Goal: Find specific page/section: Find specific page/section

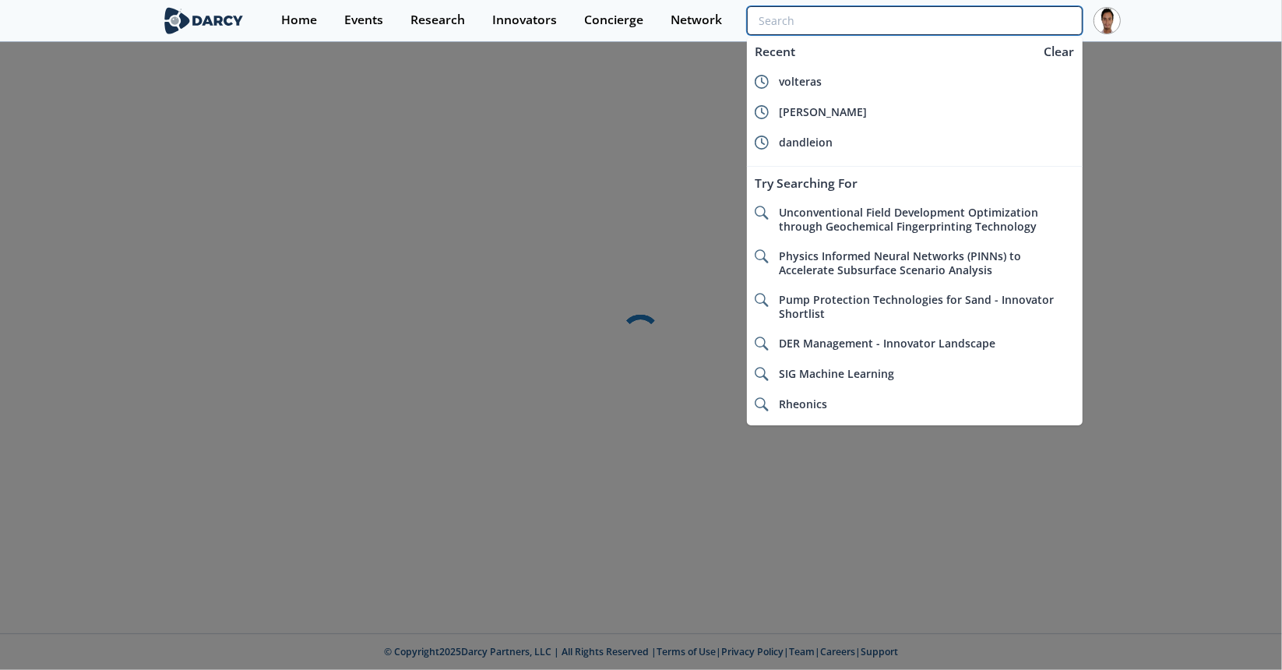
click at [1032, 25] on input "search" at bounding box center [915, 20] width 336 height 29
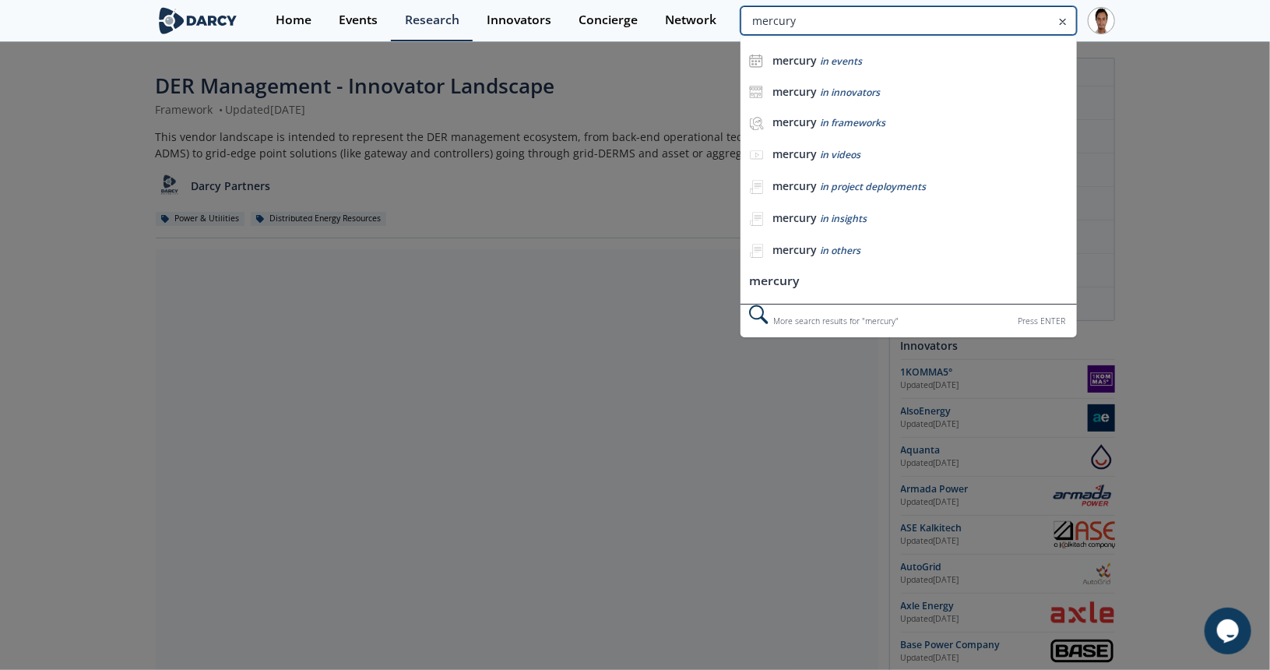
type input "mercury"
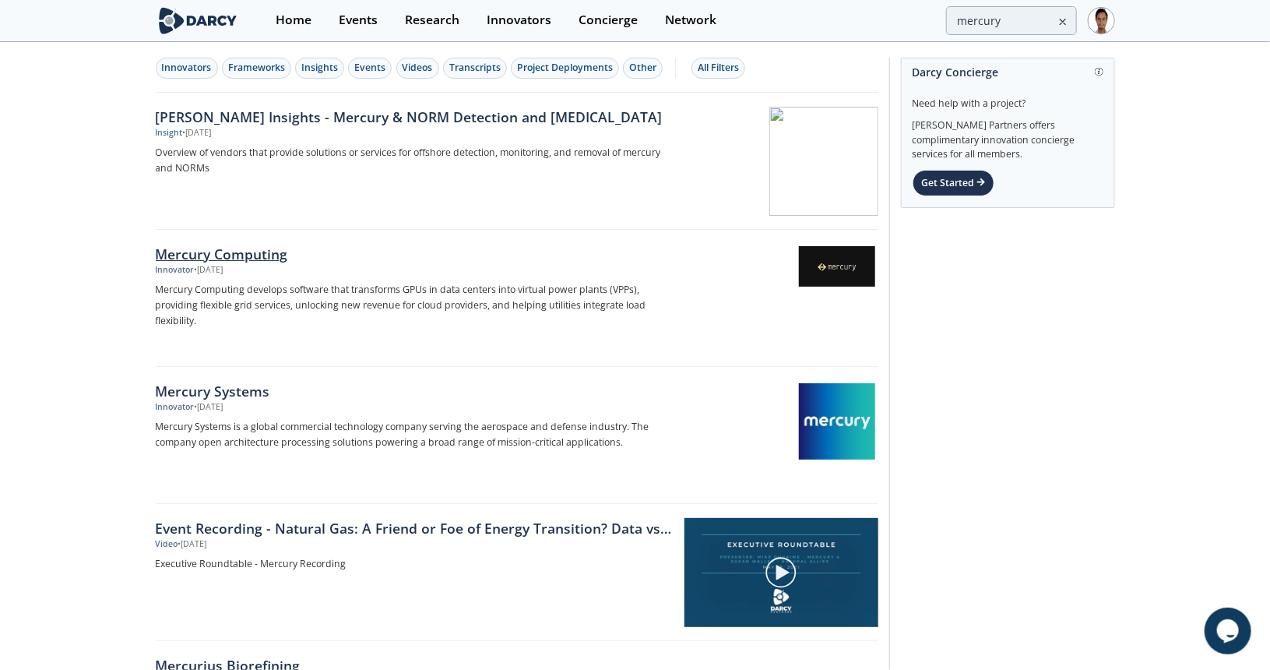
click at [280, 262] on div "Mercury Computing" at bounding box center [413, 254] width 515 height 20
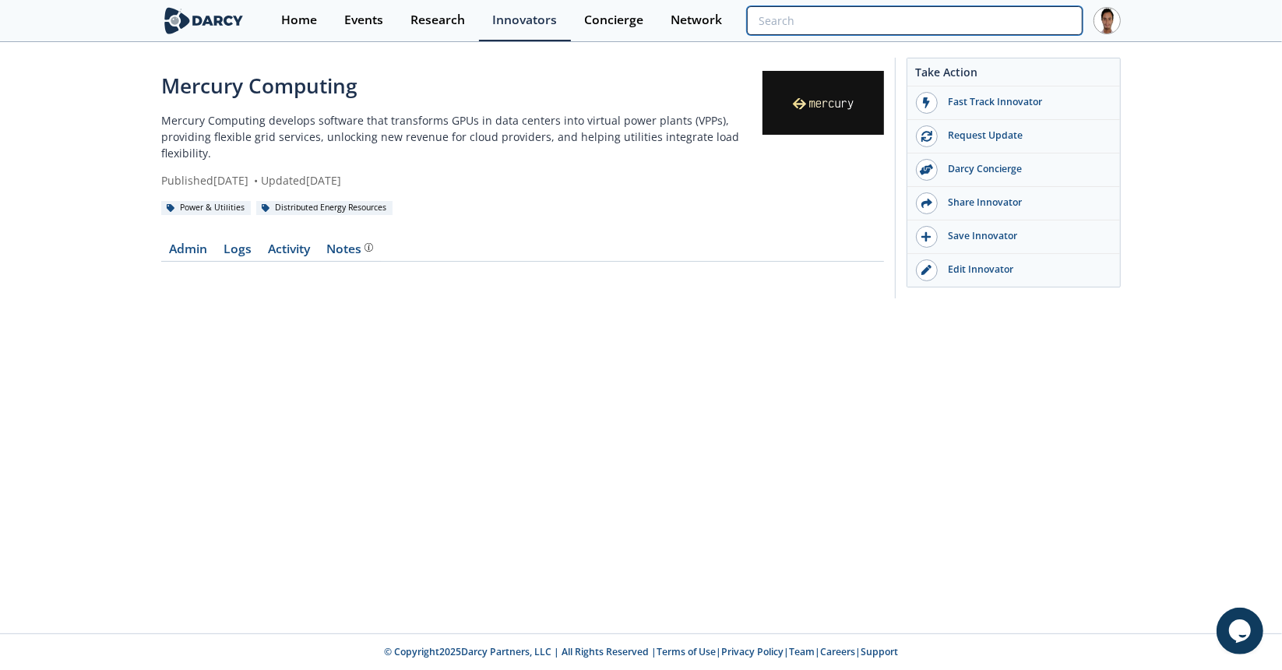
click at [1016, 28] on input "search" at bounding box center [915, 20] width 336 height 29
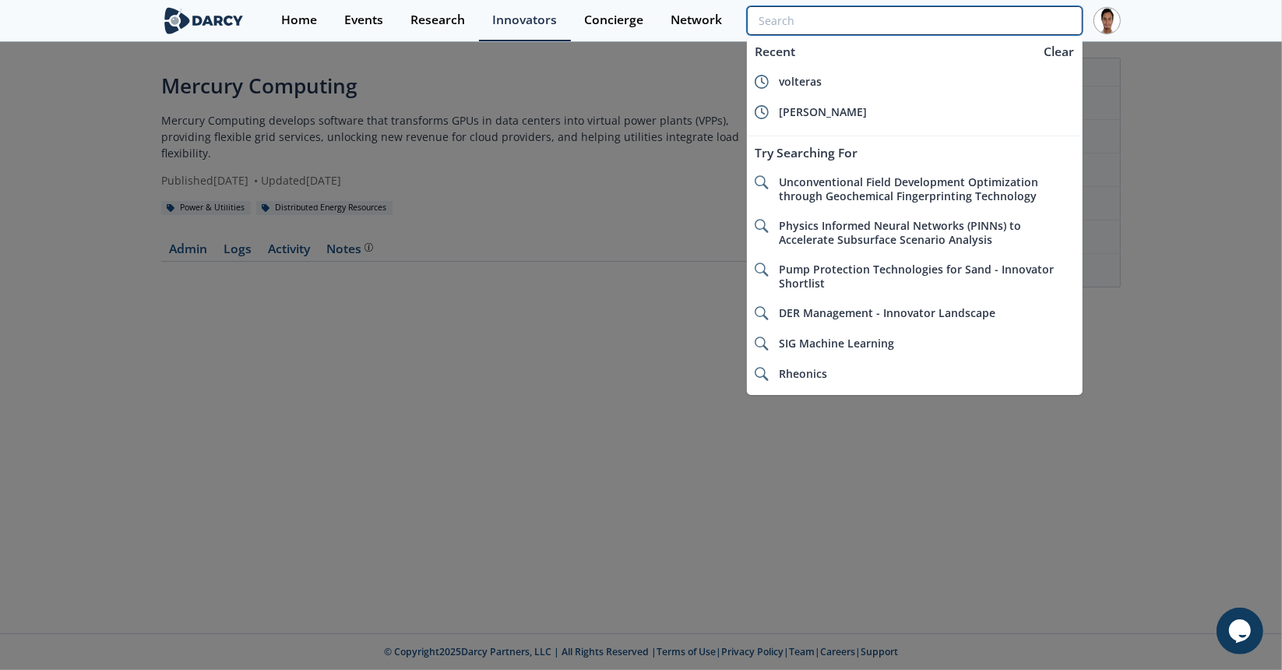
type input "a"
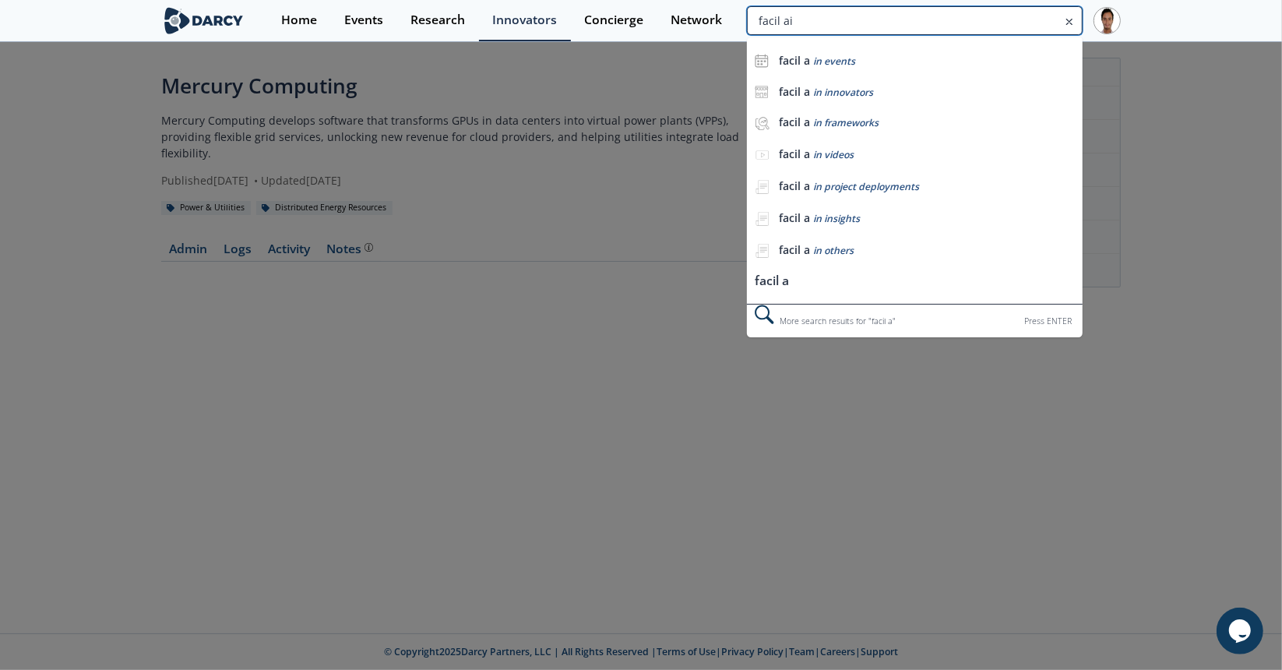
type input "facil ai"
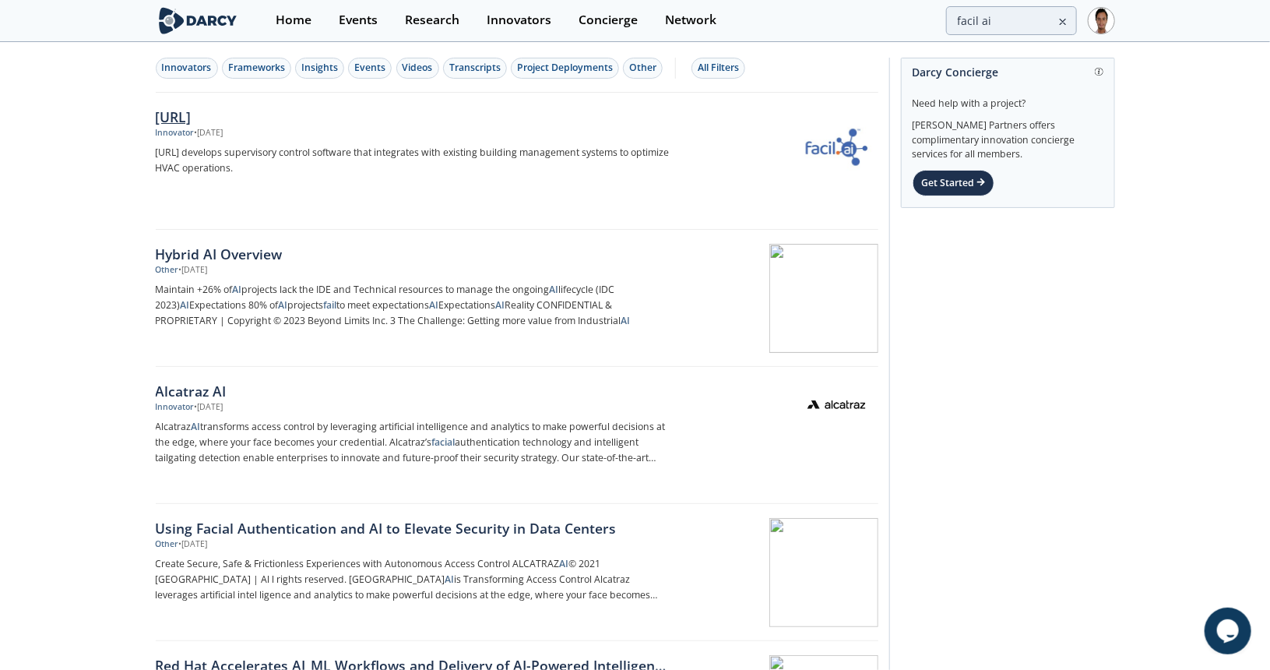
click at [269, 121] on div "[URL]" at bounding box center [413, 117] width 515 height 20
